Goal: Check status: Check status

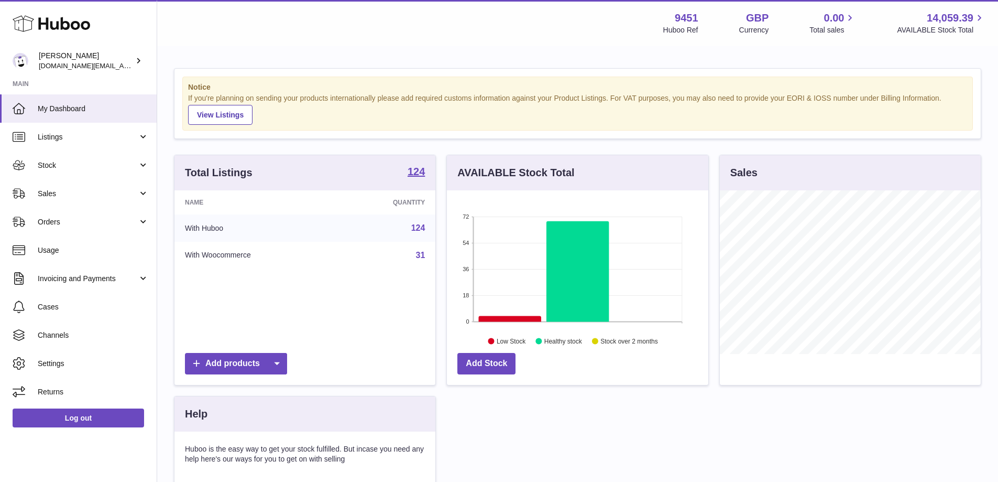
scroll to position [523833, 523735]
click at [139, 169] on link "Stock" at bounding box center [78, 165] width 157 height 28
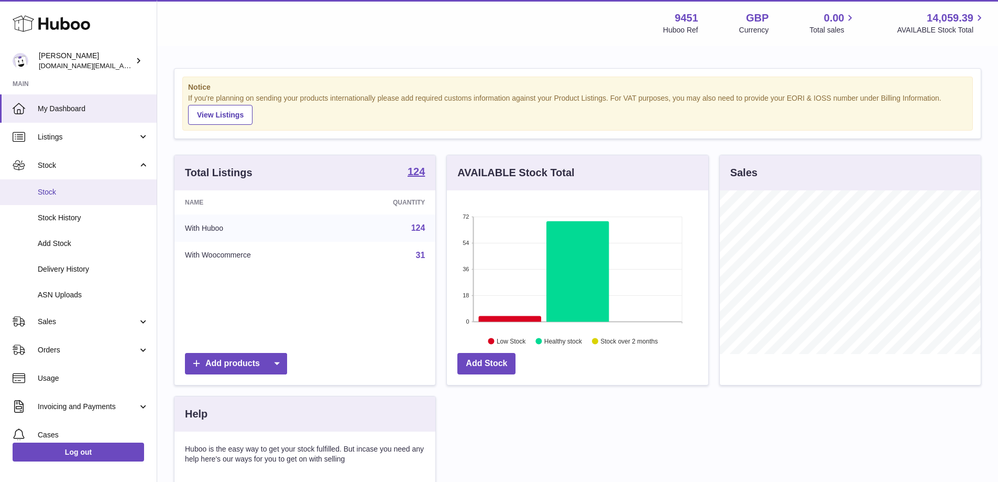
click at [91, 195] on span "Stock" at bounding box center [93, 192] width 111 height 10
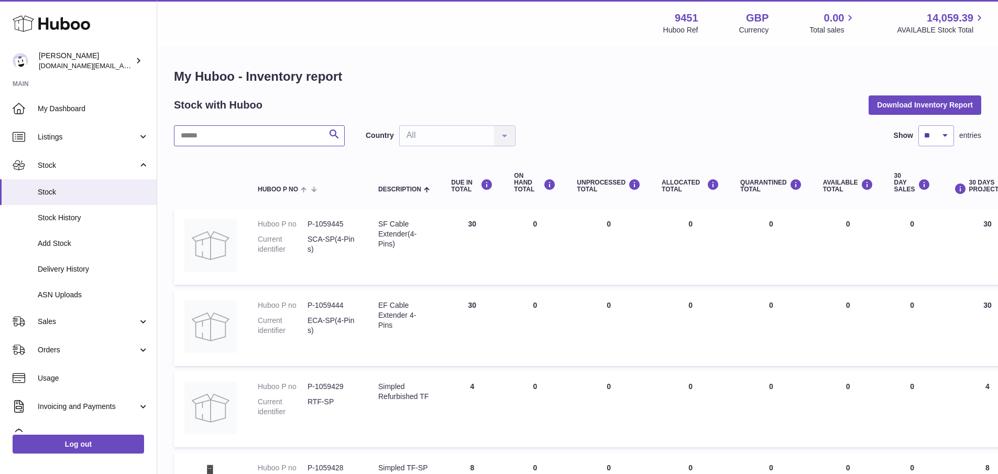
click at [233, 132] on input "text" at bounding box center [259, 135] width 171 height 21
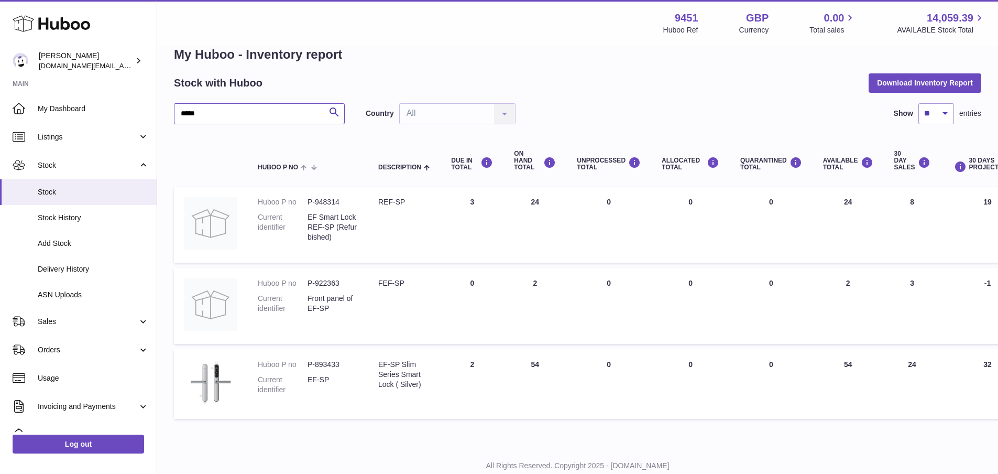
scroll to position [16, 0]
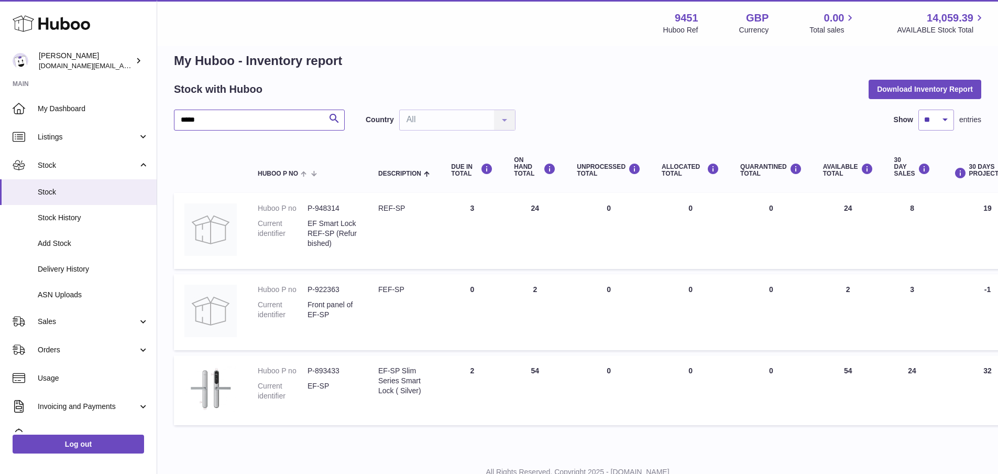
type input "*****"
